Goal: Task Accomplishment & Management: Use online tool/utility

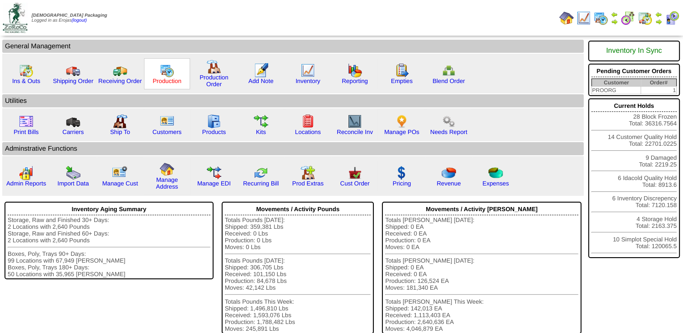
click at [161, 79] on link "Production" at bounding box center [167, 81] width 29 height 7
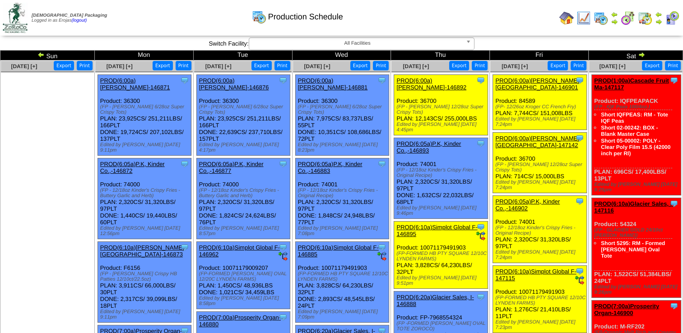
click at [432, 80] on link "PROD(6:00a)[PERSON_NAME]-146892" at bounding box center [432, 84] width 70 height 14
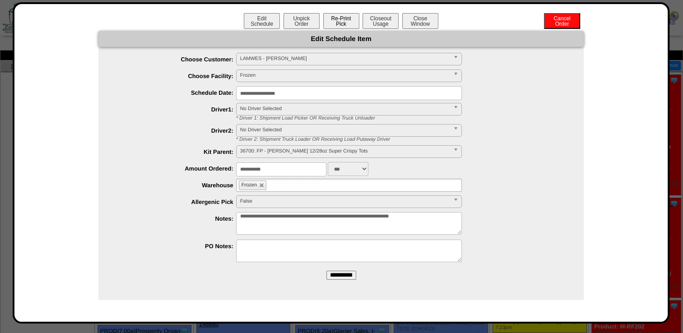
click at [344, 19] on button "Re-Print Pick" at bounding box center [341, 21] width 36 height 16
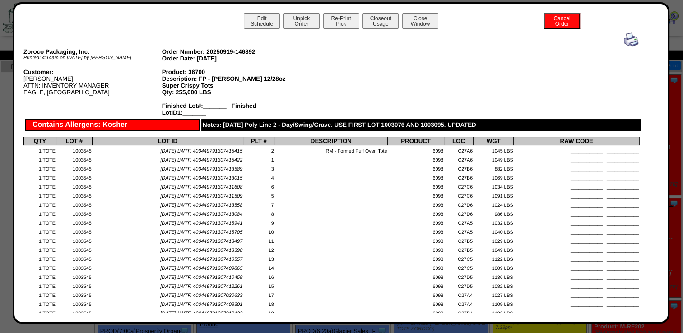
click at [624, 39] on img at bounding box center [631, 40] width 14 height 14
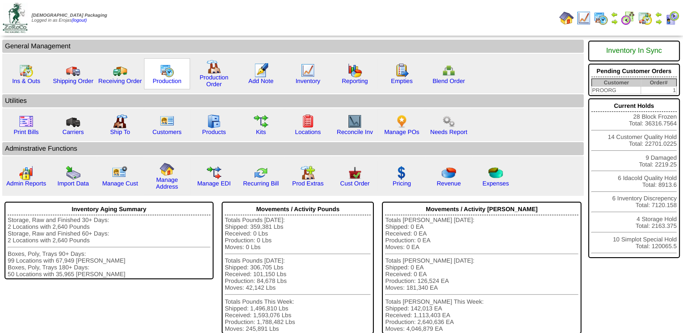
click at [164, 76] on img at bounding box center [167, 70] width 14 height 14
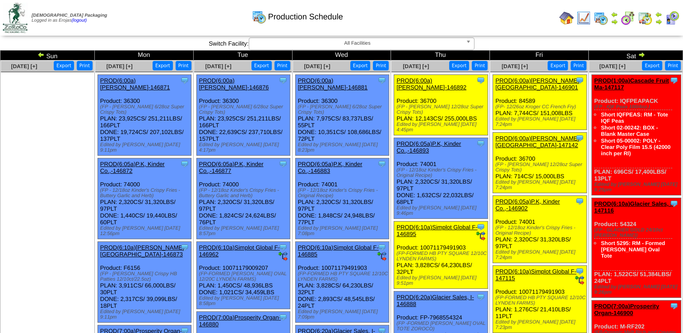
click at [526, 135] on link "PROD(6:00a)[PERSON_NAME][GEOGRAPHIC_DATA]-147142" at bounding box center [537, 142] width 84 height 14
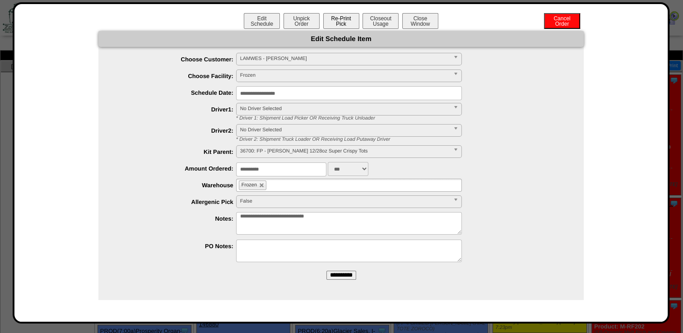
click at [343, 19] on button "Re-Print Pick" at bounding box center [341, 21] width 36 height 16
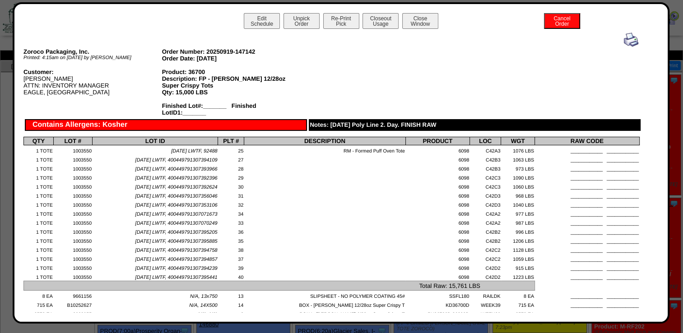
click at [625, 39] on img at bounding box center [631, 40] width 14 height 14
